Goal: Task Accomplishment & Management: Use online tool/utility

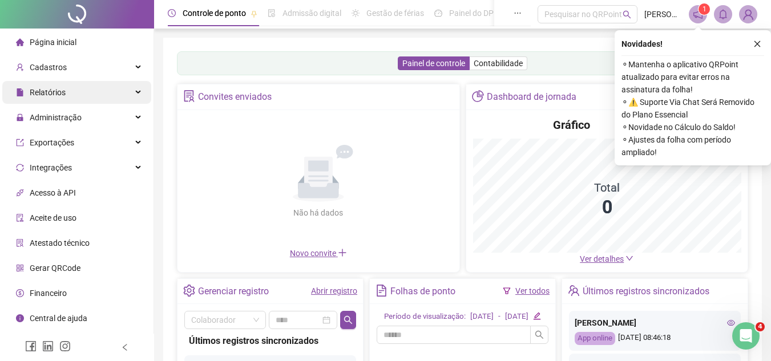
click at [137, 94] on div "Relatórios" at bounding box center [76, 92] width 149 height 23
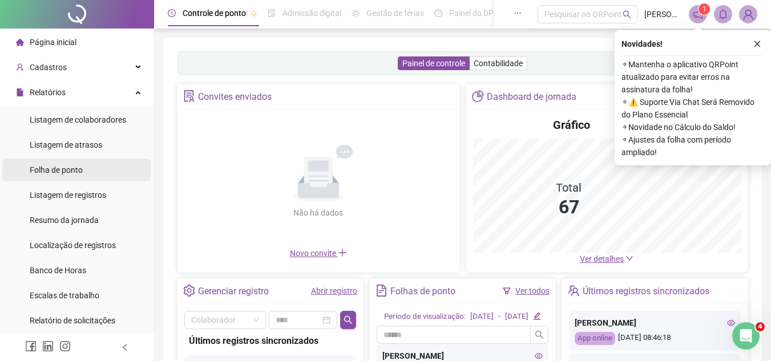
click at [77, 172] on span "Folha de ponto" at bounding box center [56, 169] width 53 height 9
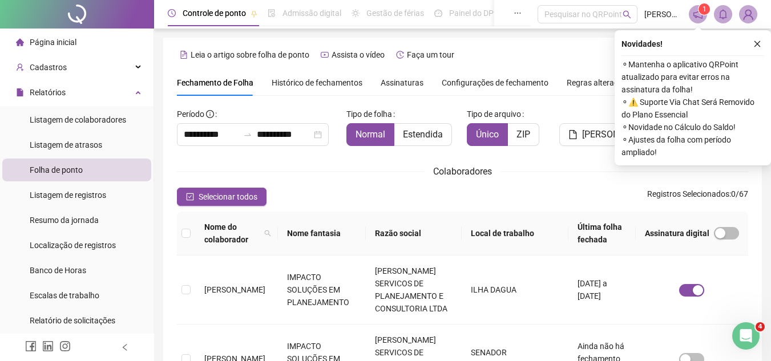
scroll to position [53, 0]
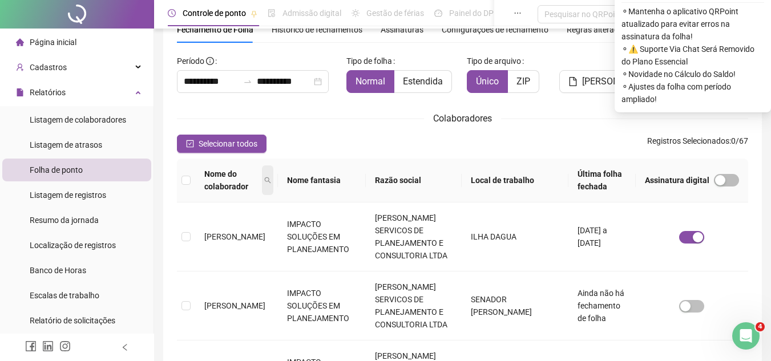
click at [270, 179] on icon "search" at bounding box center [267, 180] width 7 height 7
type input "*******"
click at [204, 218] on div "******* Buscar Limpar" at bounding box center [221, 216] width 107 height 38
click at [202, 224] on span "Buscar" at bounding box center [200, 227] width 25 height 13
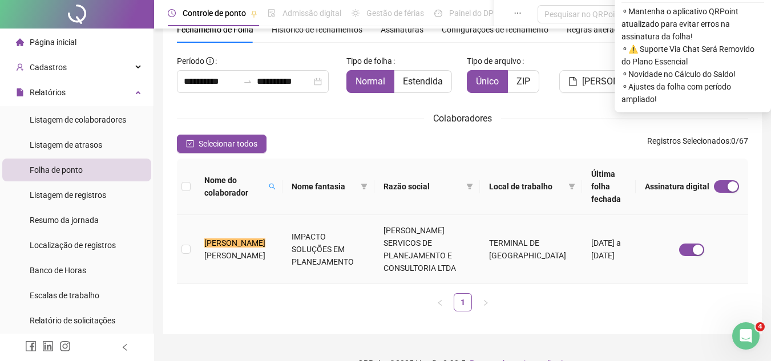
click at [239, 251] on span "[PERSON_NAME]" at bounding box center [234, 255] width 61 height 9
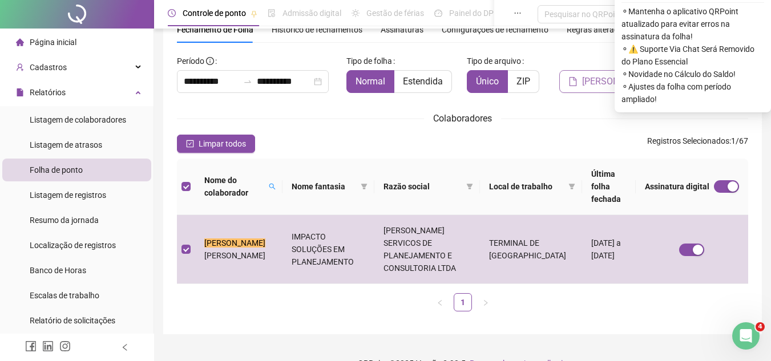
click at [583, 84] on button "[PERSON_NAME]" at bounding box center [609, 81] width 100 height 23
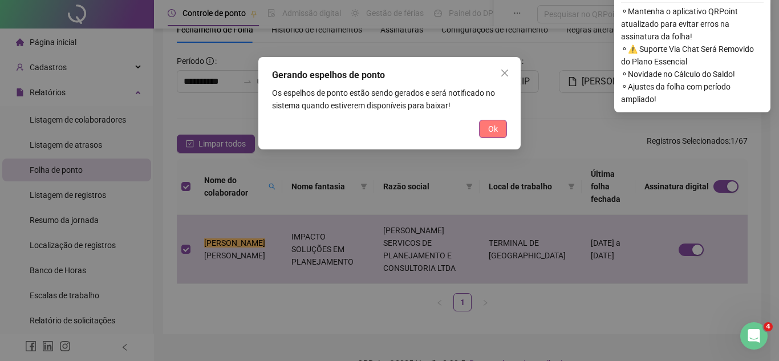
click at [496, 129] on span "Ok" at bounding box center [493, 129] width 10 height 13
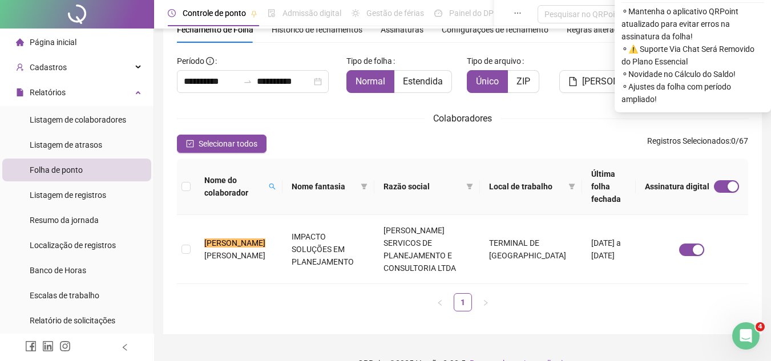
click at [540, 148] on div "Selecionar todos Registros Selecionados : 0 / 67" at bounding box center [462, 144] width 571 height 18
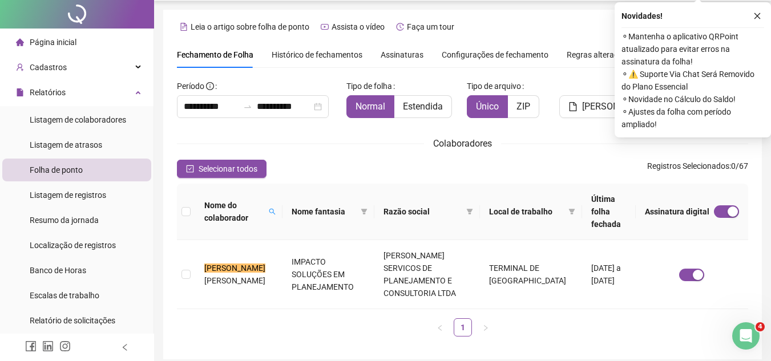
scroll to position [0, 0]
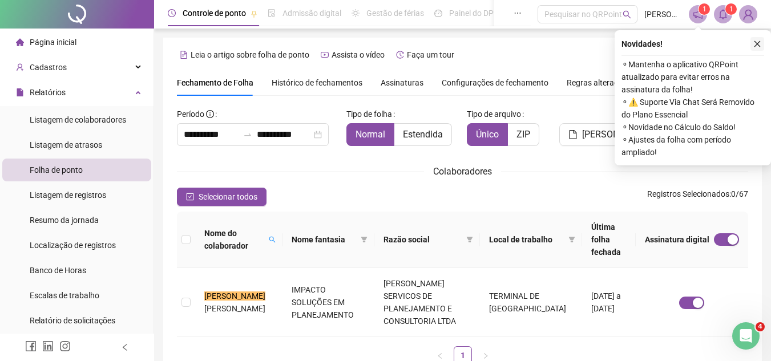
click at [753, 44] on icon "close" at bounding box center [757, 44] width 8 height 8
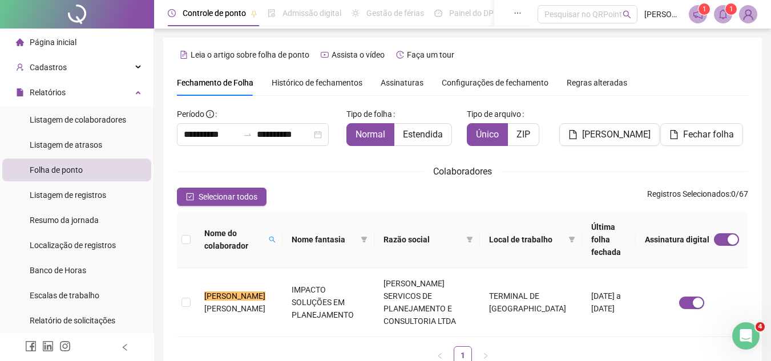
click at [723, 14] on icon "bell" at bounding box center [723, 14] width 10 height 10
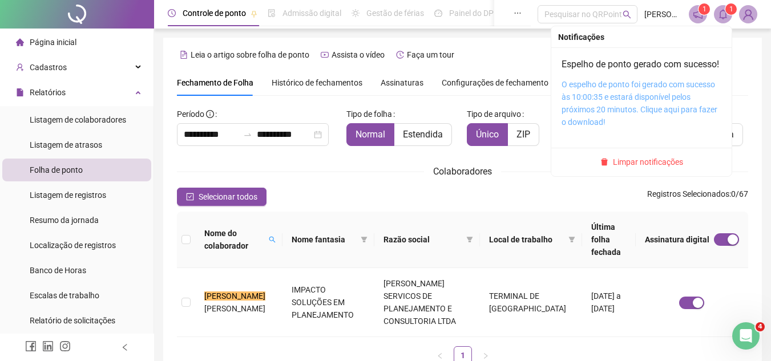
click at [609, 117] on link "O espelho de ponto foi gerado com sucesso às 10:00:35 e estará disponível pelos…" at bounding box center [639, 103] width 156 height 47
